Goal: Task Accomplishment & Management: Use online tool/utility

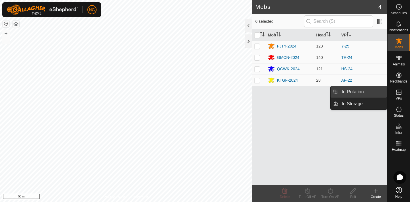
click at [374, 90] on link "In Rotation" at bounding box center [362, 91] width 49 height 11
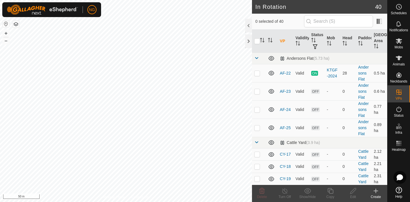
click at [375, 190] on icon at bounding box center [375, 190] width 7 height 7
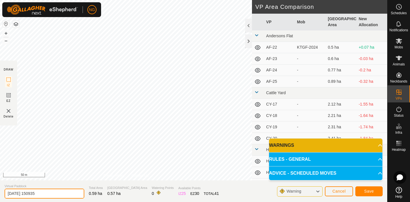
click at [49, 193] on input "[DATE] 150935" at bounding box center [45, 194] width 80 height 10
type input "2"
type input "TR-27"
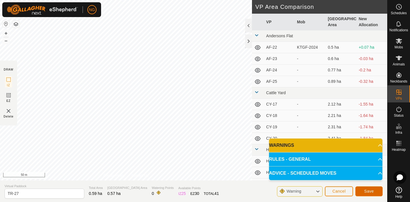
click at [359, 189] on button "Save" at bounding box center [368, 191] width 27 height 10
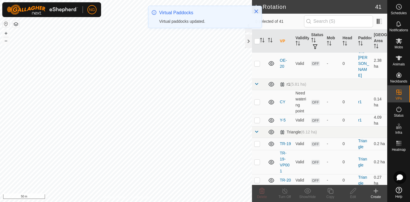
scroll to position [356, 0]
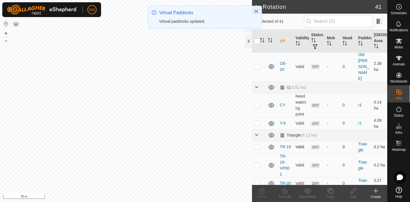
click at [257, 145] on p-checkbox at bounding box center [257, 147] width 6 height 5
checkbox input "true"
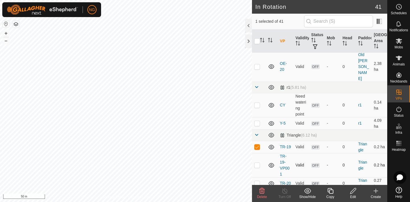
click at [257, 163] on p-checkbox at bounding box center [257, 165] width 6 height 5
checkbox input "true"
click at [256, 181] on p-checkbox at bounding box center [257, 183] width 6 height 5
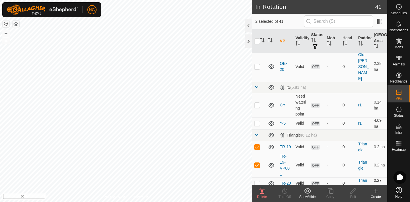
checkbox input "true"
click at [256, 199] on p-checkbox at bounding box center [257, 201] width 6 height 5
checkbox input "true"
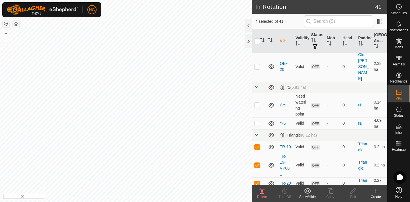
checkbox input "true"
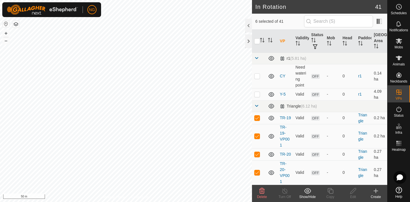
scroll to position [389, 0]
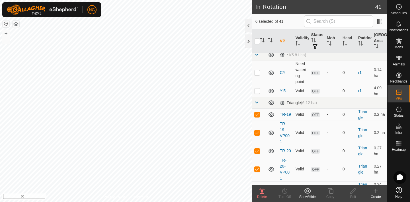
checkbox input "true"
click at [262, 191] on icon at bounding box center [261, 190] width 7 height 7
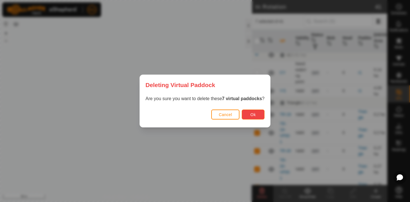
click at [255, 114] on span "Ok" at bounding box center [252, 114] width 5 height 5
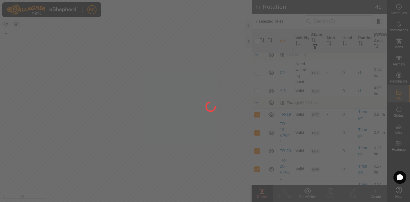
checkbox input "false"
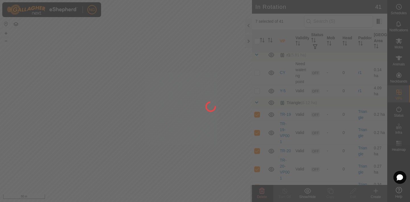
checkbox input "false"
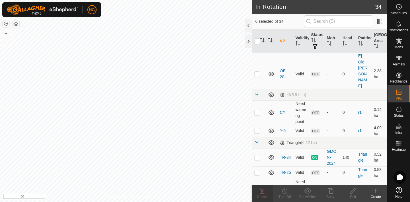
scroll to position [346, 0]
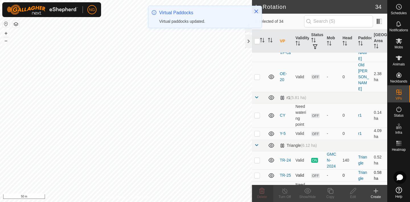
click at [257, 173] on p-checkbox at bounding box center [257, 175] width 6 height 5
checkbox input "true"
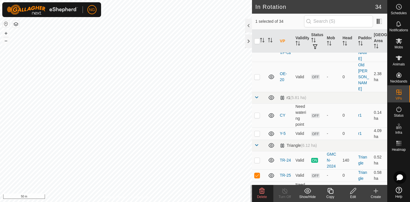
click at [329, 190] on icon at bounding box center [330, 191] width 6 height 6
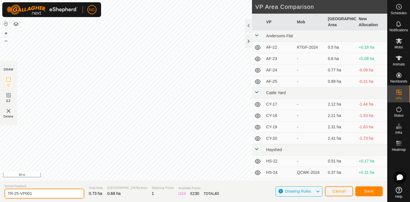
click at [35, 195] on input "TR-25-VP001" at bounding box center [45, 194] width 80 height 10
type input "TR-26"
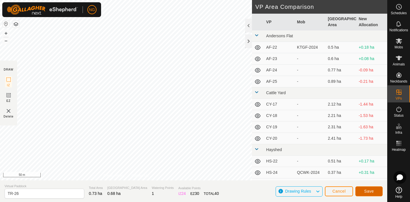
click at [375, 190] on button "Save" at bounding box center [368, 191] width 27 height 10
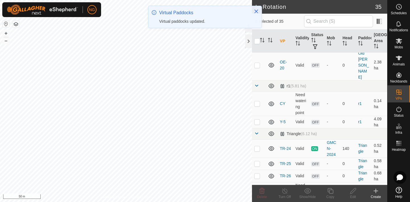
scroll to position [359, 0]
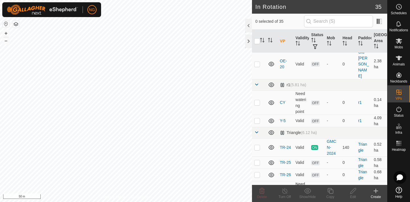
click at [258, 191] on p-checkbox at bounding box center [257, 193] width 6 height 5
checkbox input "false"
click at [257, 172] on p-checkbox at bounding box center [257, 174] width 6 height 5
checkbox input "true"
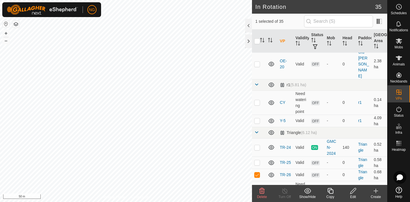
click at [331, 193] on icon at bounding box center [330, 191] width 6 height 6
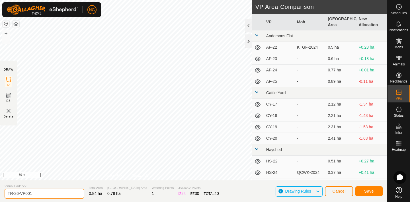
click at [39, 194] on input "TR-26-VP001" at bounding box center [45, 194] width 80 height 10
type input "TR-27-2"
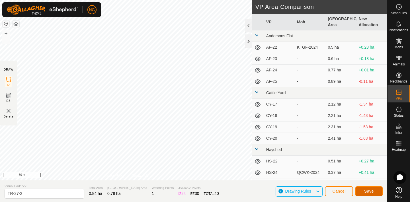
click at [365, 189] on span "Save" at bounding box center [369, 191] width 10 height 5
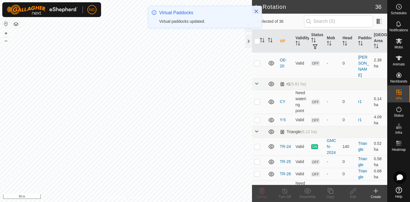
scroll to position [361, 0]
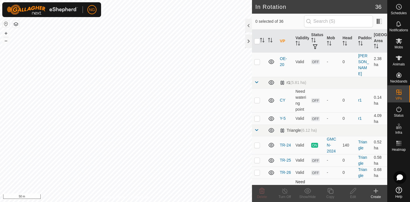
click at [256, 188] on p-checkbox at bounding box center [257, 190] width 6 height 5
checkbox input "true"
click at [331, 192] on icon at bounding box center [330, 190] width 7 height 7
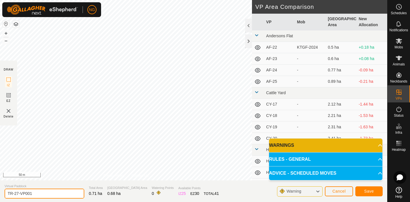
click at [49, 192] on input "TR-27-VP001" at bounding box center [45, 194] width 80 height 10
type input "TR-28"
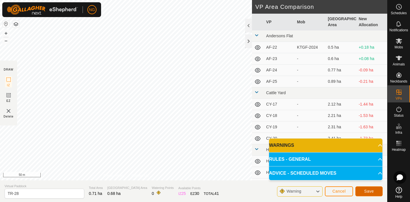
click at [361, 189] on button "Save" at bounding box center [368, 191] width 27 height 10
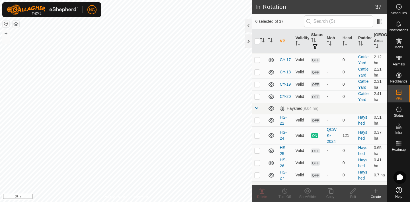
scroll to position [96, 0]
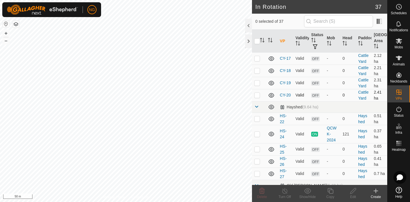
click at [256, 95] on p-checkbox at bounding box center [257, 95] width 6 height 5
checkbox input "true"
click at [258, 83] on p-checkbox at bounding box center [257, 83] width 6 height 5
checkbox input "true"
click at [257, 71] on p-checkbox at bounding box center [257, 70] width 6 height 5
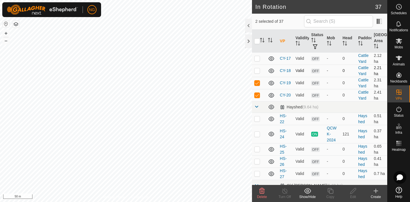
checkbox input "true"
click at [257, 58] on p-checkbox at bounding box center [257, 58] width 6 height 5
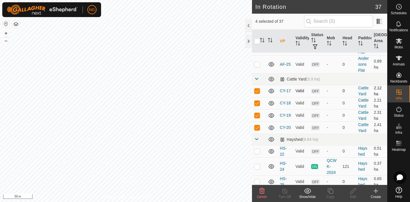
scroll to position [63, 0]
click at [262, 189] on icon at bounding box center [261, 191] width 5 height 6
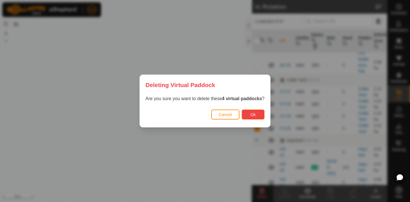
click at [254, 112] on button "Ok" at bounding box center [253, 115] width 23 height 10
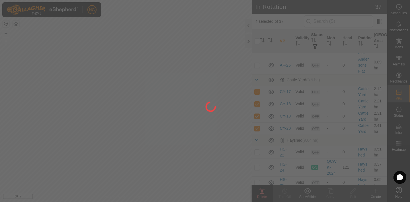
checkbox input "false"
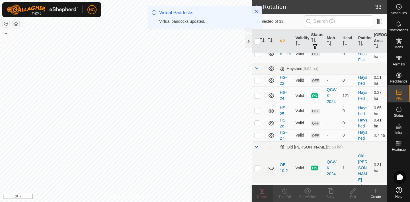
scroll to position [77, 0]
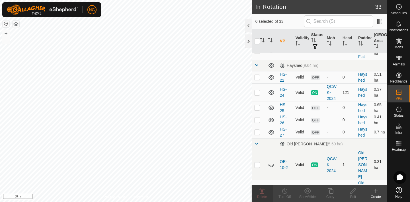
click at [258, 162] on p-checkbox at bounding box center [257, 164] width 6 height 5
checkbox input "false"
click at [330, 156] on div "QCWK-2024" at bounding box center [332, 165] width 11 height 18
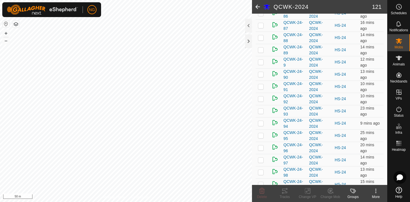
scroll to position [1393, 0]
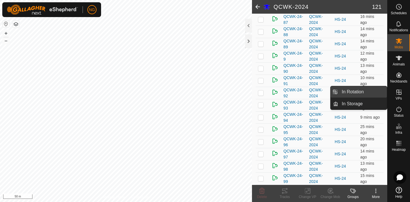
click at [372, 92] on link "In Rotation" at bounding box center [362, 91] width 49 height 11
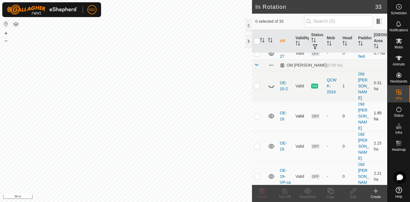
scroll to position [156, 0]
click at [257, 113] on p-checkbox at bounding box center [257, 115] width 6 height 5
checkbox input "true"
click at [257, 143] on p-checkbox at bounding box center [257, 145] width 6 height 5
checkbox input "true"
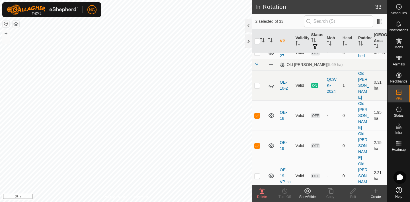
click at [255, 174] on p-checkbox at bounding box center [257, 176] width 6 height 5
checkbox input "true"
click at [257, 202] on p-checkbox at bounding box center [257, 206] width 6 height 5
checkbox input "true"
click at [262, 191] on icon at bounding box center [261, 190] width 7 height 7
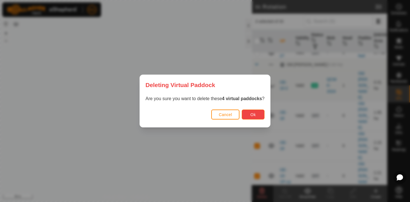
click at [251, 116] on span "Ok" at bounding box center [252, 114] width 5 height 5
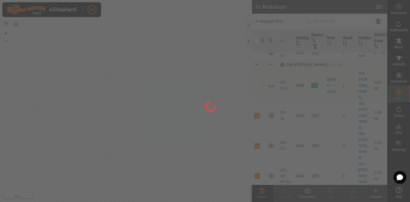
checkbox input "false"
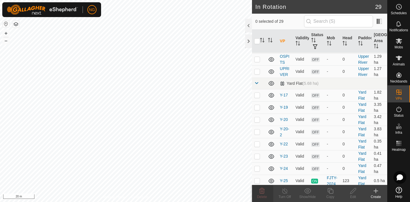
scroll to position [380, 0]
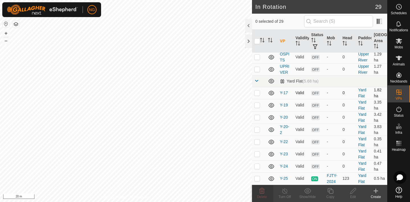
click at [257, 90] on p-checkbox at bounding box center [257, 92] width 6 height 5
checkbox input "false"
click at [256, 103] on p-checkbox at bounding box center [257, 105] width 6 height 5
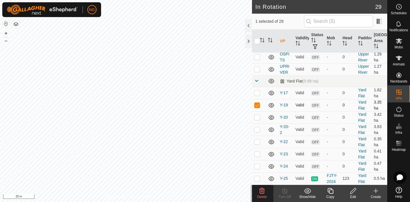
checkbox input "false"
click at [255, 115] on p-checkbox at bounding box center [257, 117] width 6 height 5
checkbox input "false"
click at [257, 127] on p-checkbox at bounding box center [257, 129] width 6 height 5
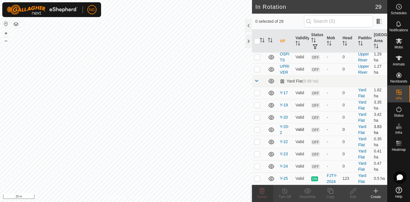
checkbox input "true"
click at [257, 139] on p-checkbox at bounding box center [257, 141] width 6 height 5
checkbox input "true"
click at [256, 152] on p-checkbox at bounding box center [257, 154] width 6 height 5
checkbox input "true"
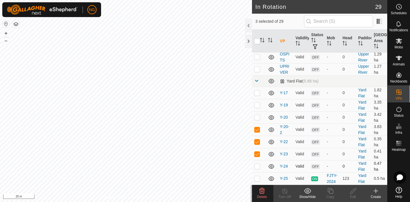
click at [255, 164] on p-checkbox at bounding box center [257, 166] width 6 height 5
checkbox input "true"
click at [261, 193] on icon at bounding box center [261, 190] width 7 height 7
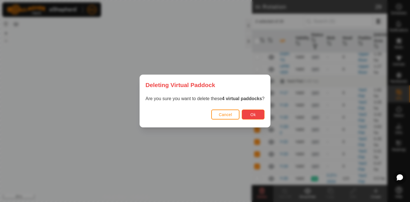
click at [255, 114] on span "Ok" at bounding box center [252, 114] width 5 height 5
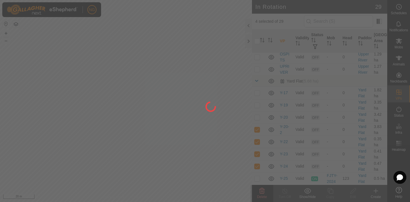
checkbox input "false"
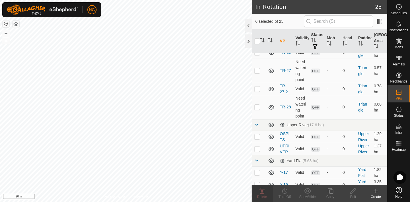
scroll to position [331, 0]
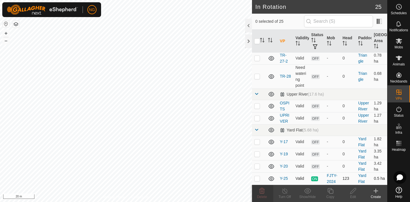
click at [258, 176] on p-checkbox at bounding box center [257, 178] width 6 height 5
checkbox input "true"
click at [330, 191] on icon at bounding box center [330, 190] width 7 height 7
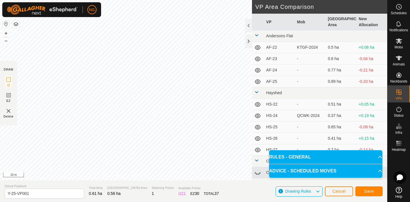
click at [208, 186] on div "DRAW IZ EZ Delete Privacy Policy Contact Us IZ interior angle must be larger th…" at bounding box center [193, 101] width 387 height 202
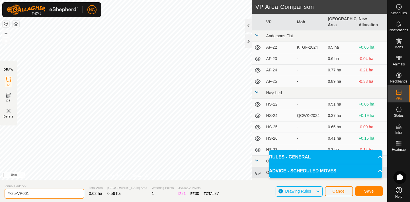
click at [34, 193] on input "Y-25-VP001" at bounding box center [45, 194] width 80 height 10
type input "Y-26"
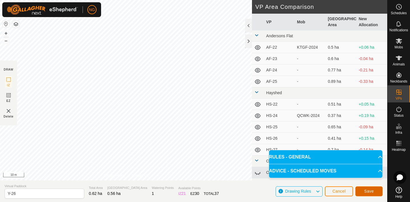
click at [365, 191] on span "Save" at bounding box center [369, 191] width 10 height 5
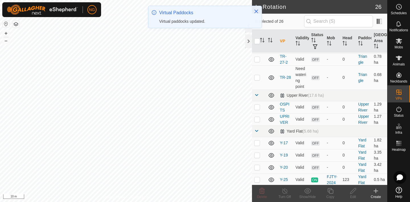
scroll to position [343, 0]
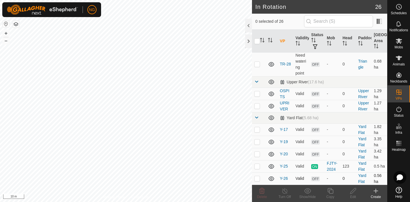
click at [257, 176] on p-checkbox at bounding box center [257, 178] width 6 height 5
checkbox input "true"
click at [331, 189] on icon at bounding box center [330, 191] width 6 height 6
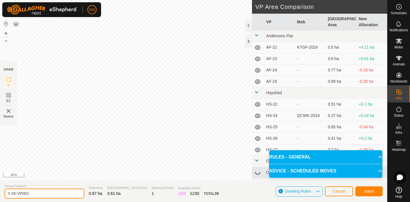
click at [34, 193] on input "Y-26-VP001" at bounding box center [45, 194] width 80 height 10
type input "Y-27"
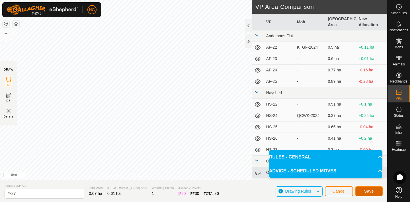
click at [362, 189] on button "Save" at bounding box center [368, 191] width 27 height 10
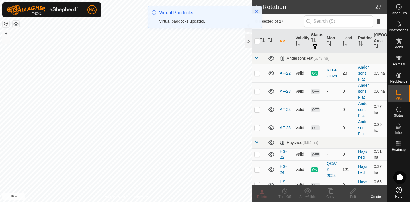
click at [257, 165] on td at bounding box center [259, 169] width 14 height 18
checkbox input "true"
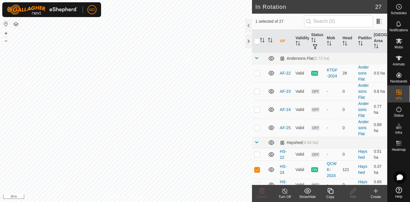
click at [331, 190] on icon at bounding box center [330, 190] width 7 height 7
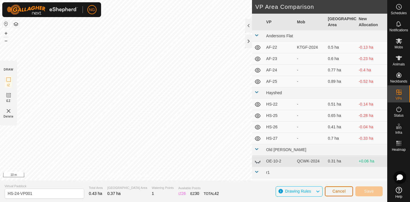
click at [341, 190] on span "Cancel" at bounding box center [338, 191] width 13 height 5
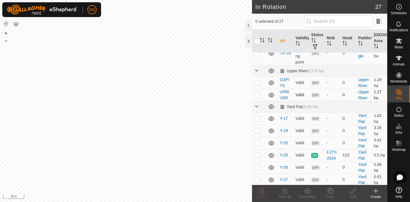
scroll to position [355, 0]
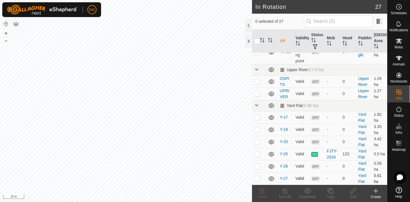
click at [258, 176] on p-checkbox at bounding box center [257, 178] width 6 height 5
checkbox input "true"
click at [330, 191] on icon at bounding box center [330, 190] width 7 height 7
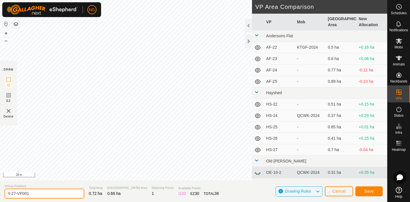
click at [34, 194] on input "Y-27-VP001" at bounding box center [45, 194] width 80 height 10
type input "Y-28"
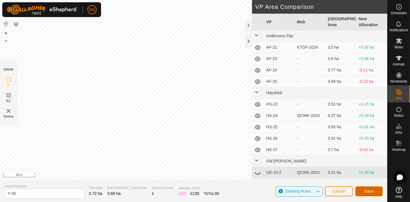
click at [364, 188] on button "Save" at bounding box center [368, 191] width 27 height 10
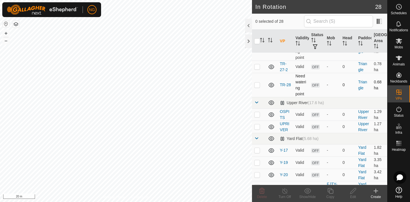
scroll to position [368, 0]
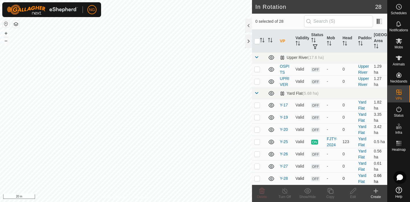
click at [257, 176] on p-checkbox at bounding box center [257, 178] width 6 height 5
checkbox input "true"
click at [331, 191] on icon at bounding box center [330, 190] width 7 height 7
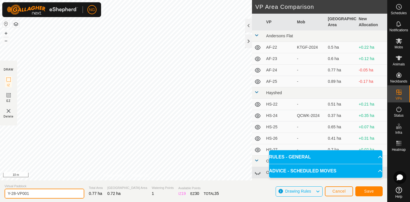
click at [42, 192] on input "Y-28-VP001" at bounding box center [45, 194] width 80 height 10
type input "Y-29"
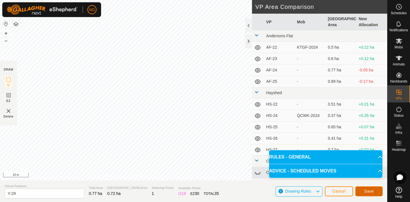
click at [370, 190] on span "Save" at bounding box center [369, 191] width 10 height 5
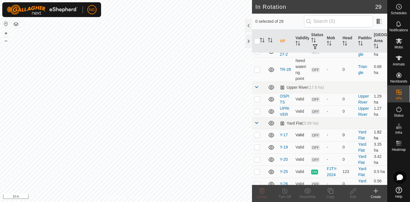
scroll to position [380, 0]
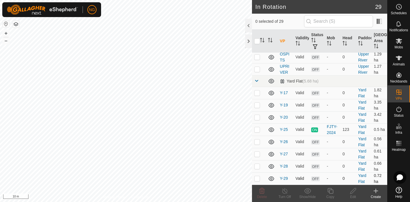
click at [257, 176] on p-checkbox at bounding box center [257, 178] width 6 height 5
checkbox input "true"
click at [331, 192] on icon at bounding box center [330, 190] width 7 height 7
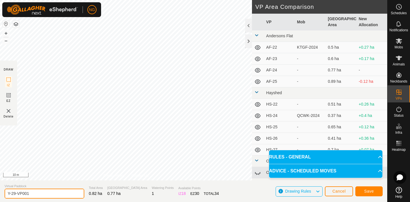
click at [31, 193] on input "Y-29-VP001" at bounding box center [45, 194] width 80 height 10
type input "Y-30"
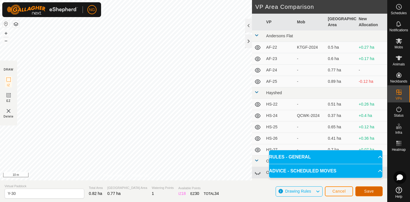
click at [369, 190] on span "Save" at bounding box center [369, 191] width 10 height 5
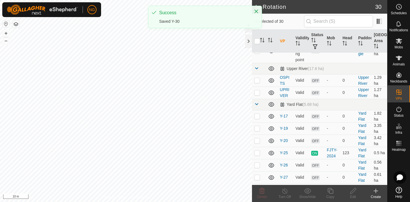
scroll to position [392, 0]
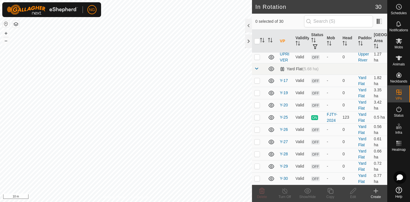
click at [258, 188] on p-checkbox at bounding box center [257, 190] width 6 height 5
checkbox input "false"
click at [256, 176] on p-checkbox at bounding box center [257, 178] width 6 height 5
checkbox input "true"
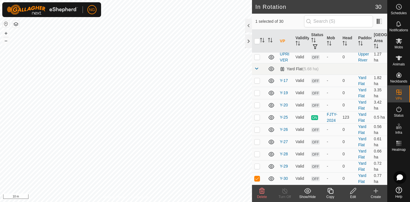
click at [332, 191] on icon at bounding box center [330, 190] width 7 height 7
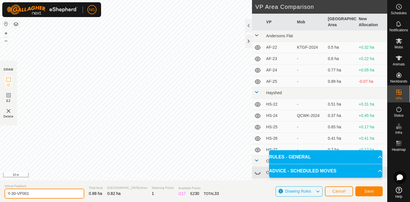
click at [34, 194] on input "Y-30-VP001" at bounding box center [45, 194] width 80 height 10
type input "Y-31-2"
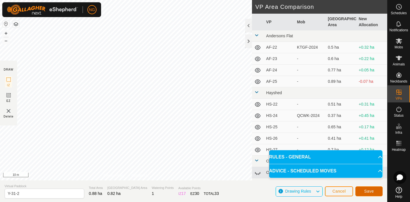
click at [367, 189] on span "Save" at bounding box center [369, 191] width 10 height 5
